Goal: Task Accomplishment & Management: Manage account settings

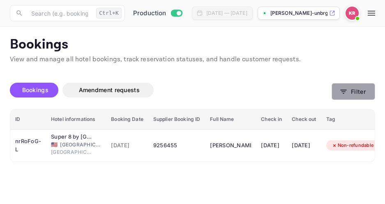
click at [343, 92] on icon "button" at bounding box center [343, 91] width 8 height 8
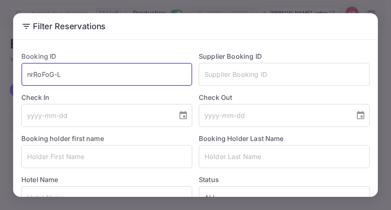
drag, startPoint x: 61, startPoint y: 75, endPoint x: 28, endPoint y: 78, distance: 33.4
click at [28, 78] on input "nrRoFoG-L" at bounding box center [106, 74] width 171 height 23
paste input "1C1gn3X3j"
click at [28, 76] on input "1C1gn3X3j" at bounding box center [106, 74] width 171 height 23
click at [62, 73] on input "1C1gn3X3j" at bounding box center [106, 74] width 171 height 23
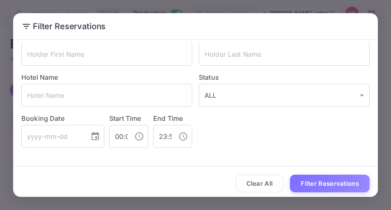
scroll to position [106, 0]
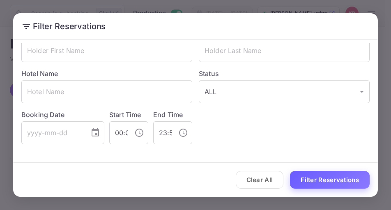
type input "1C1gn3X3j"
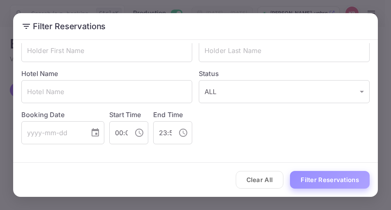
click at [331, 176] on button "Filter Reservations" at bounding box center [330, 180] width 80 height 18
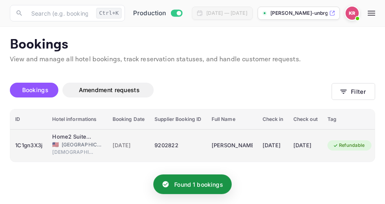
click at [132, 145] on span "[DATE]" at bounding box center [129, 145] width 32 height 9
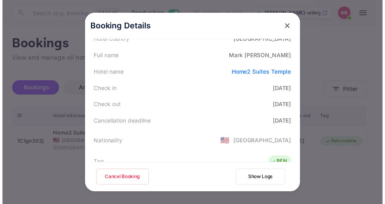
scroll to position [123, 0]
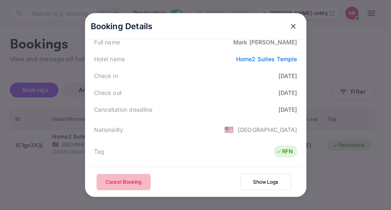
click at [131, 180] on button "Cancel Booking" at bounding box center [124, 182] width 54 height 16
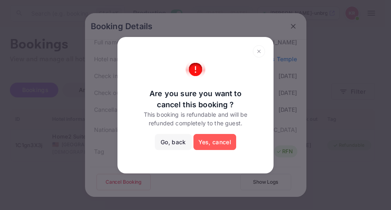
click at [222, 147] on button "Yes, cancel" at bounding box center [214, 142] width 43 height 16
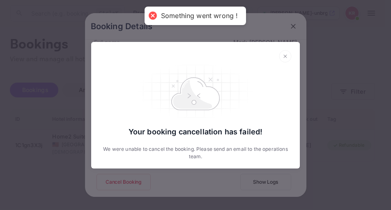
click at [286, 57] on icon at bounding box center [285, 56] width 13 height 12
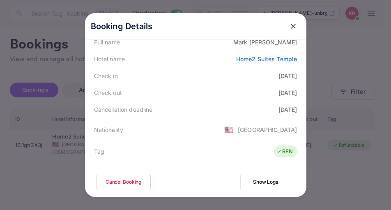
click at [289, 22] on button "close" at bounding box center [293, 26] width 15 height 15
